Goal: Information Seeking & Learning: Learn about a topic

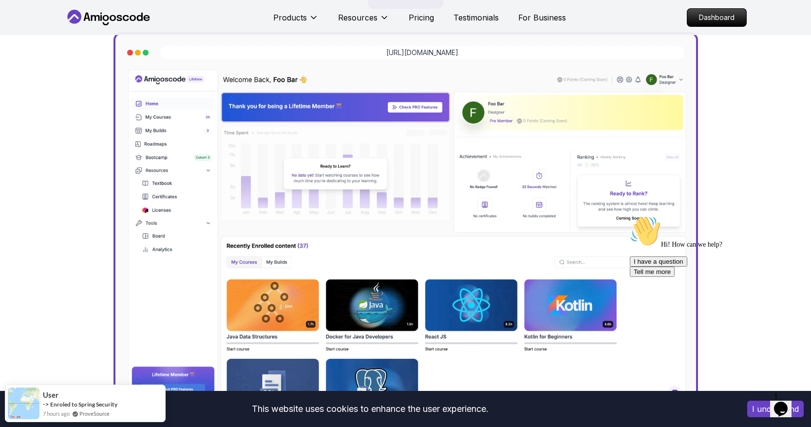
scroll to position [269, 0]
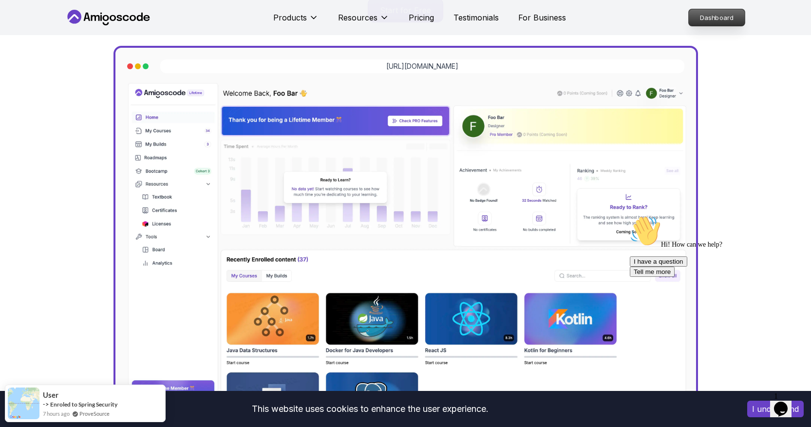
click at [702, 19] on p "Dashboard" at bounding box center [717, 17] width 56 height 17
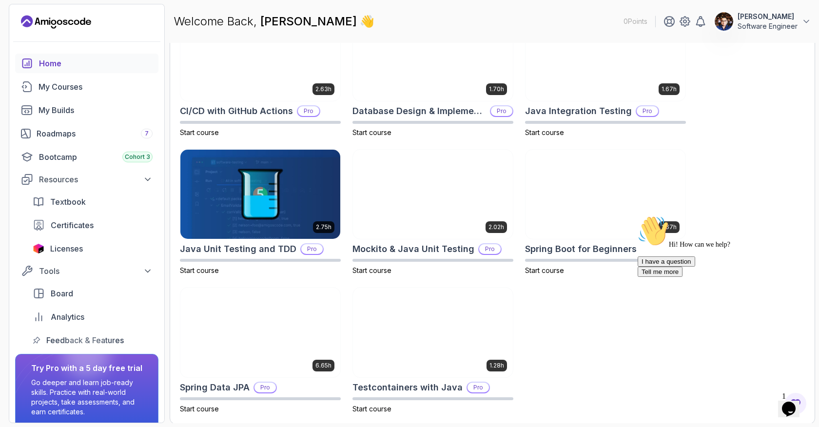
scroll to position [336, 0]
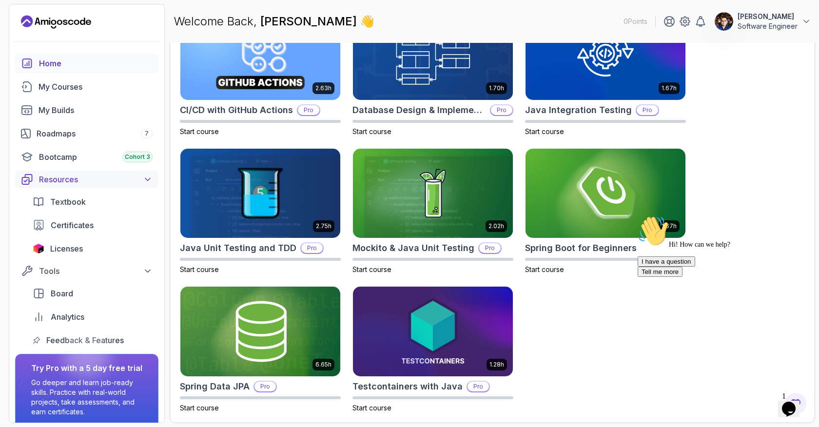
click at [76, 179] on div "Resources" at bounding box center [96, 179] width 114 height 12
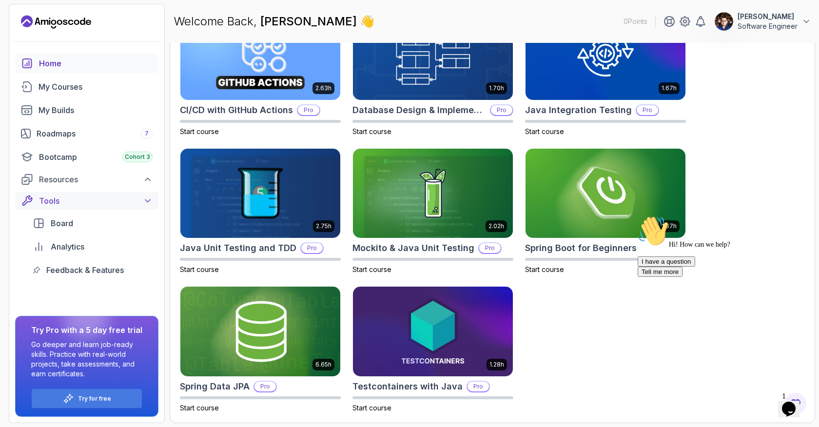
click at [77, 199] on div "Tools" at bounding box center [96, 201] width 114 height 12
click at [73, 161] on div "Bootcamp Cohort 3" at bounding box center [96, 157] width 114 height 12
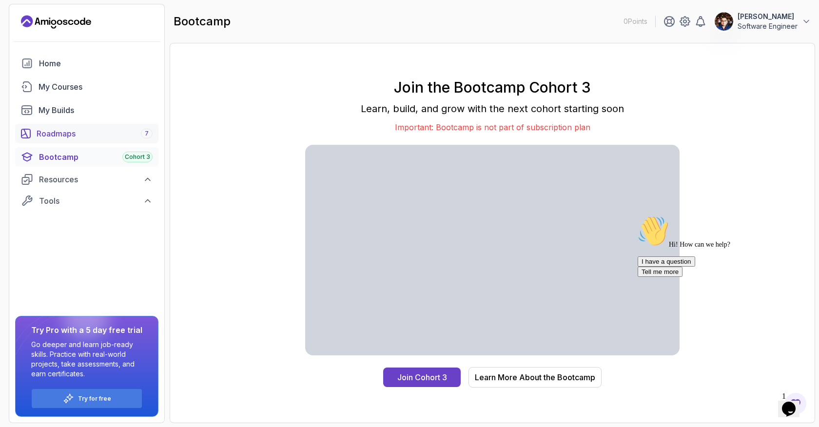
click at [88, 139] on link "Roadmaps 7" at bounding box center [86, 133] width 143 height 19
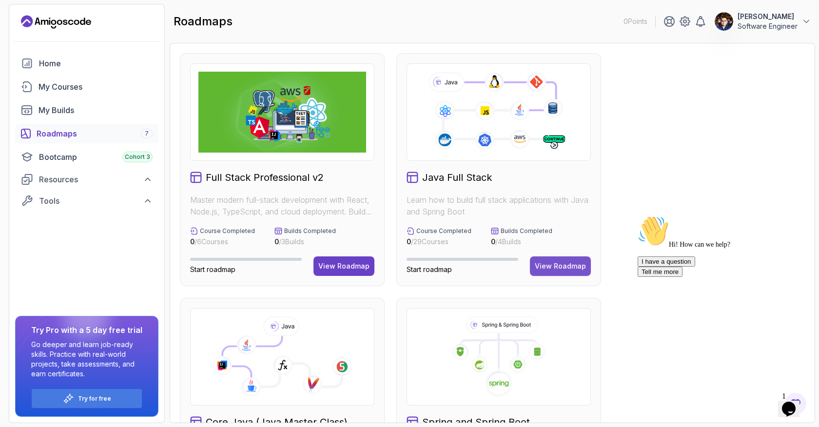
click at [553, 259] on button "View Roadmap" at bounding box center [560, 265] width 61 height 19
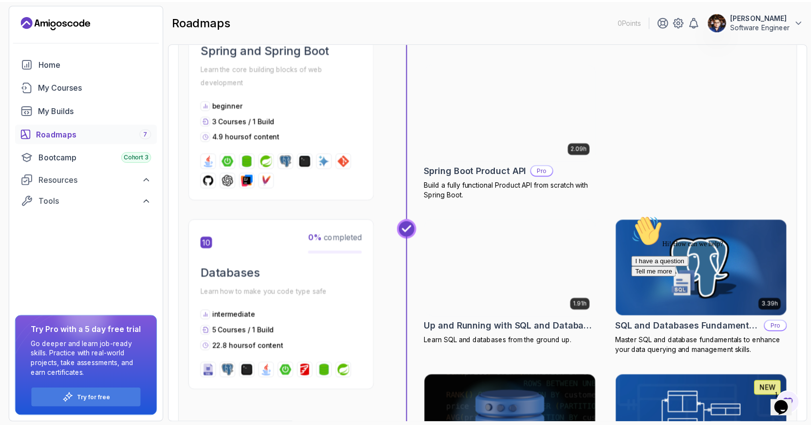
scroll to position [2129, 0]
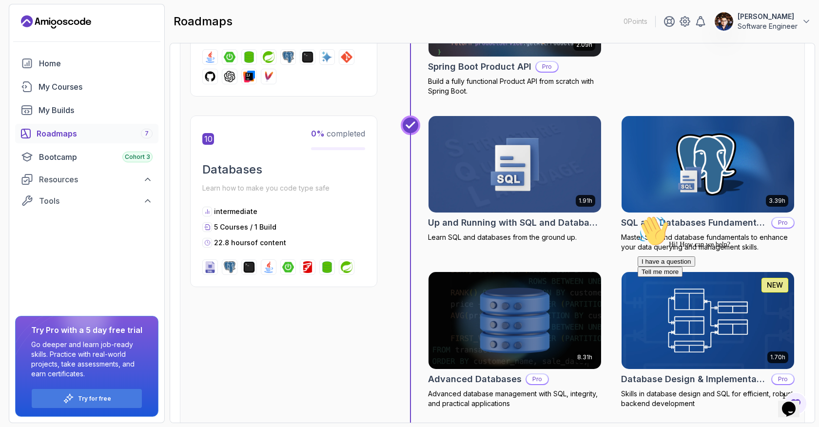
click at [464, 65] on h2 "Spring Boot Product API" at bounding box center [479, 67] width 103 height 14
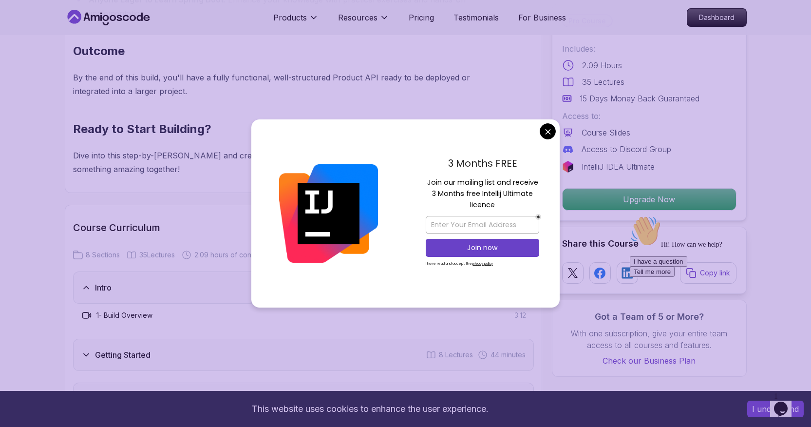
scroll to position [994, 0]
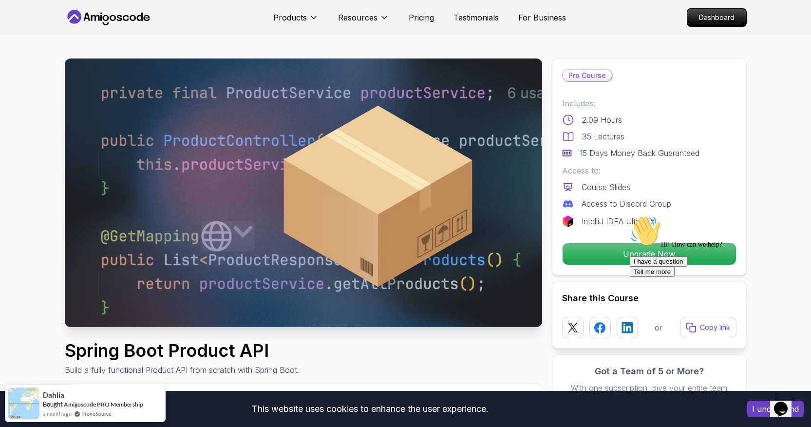
scroll to position [0, 0]
